Goal: Find specific page/section: Find specific page/section

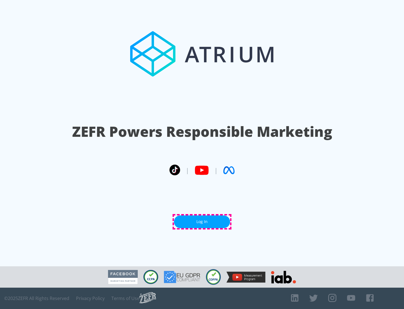
click at [202, 222] on link "Log In" at bounding box center [202, 221] width 56 height 13
